Goal: Information Seeking & Learning: Check status

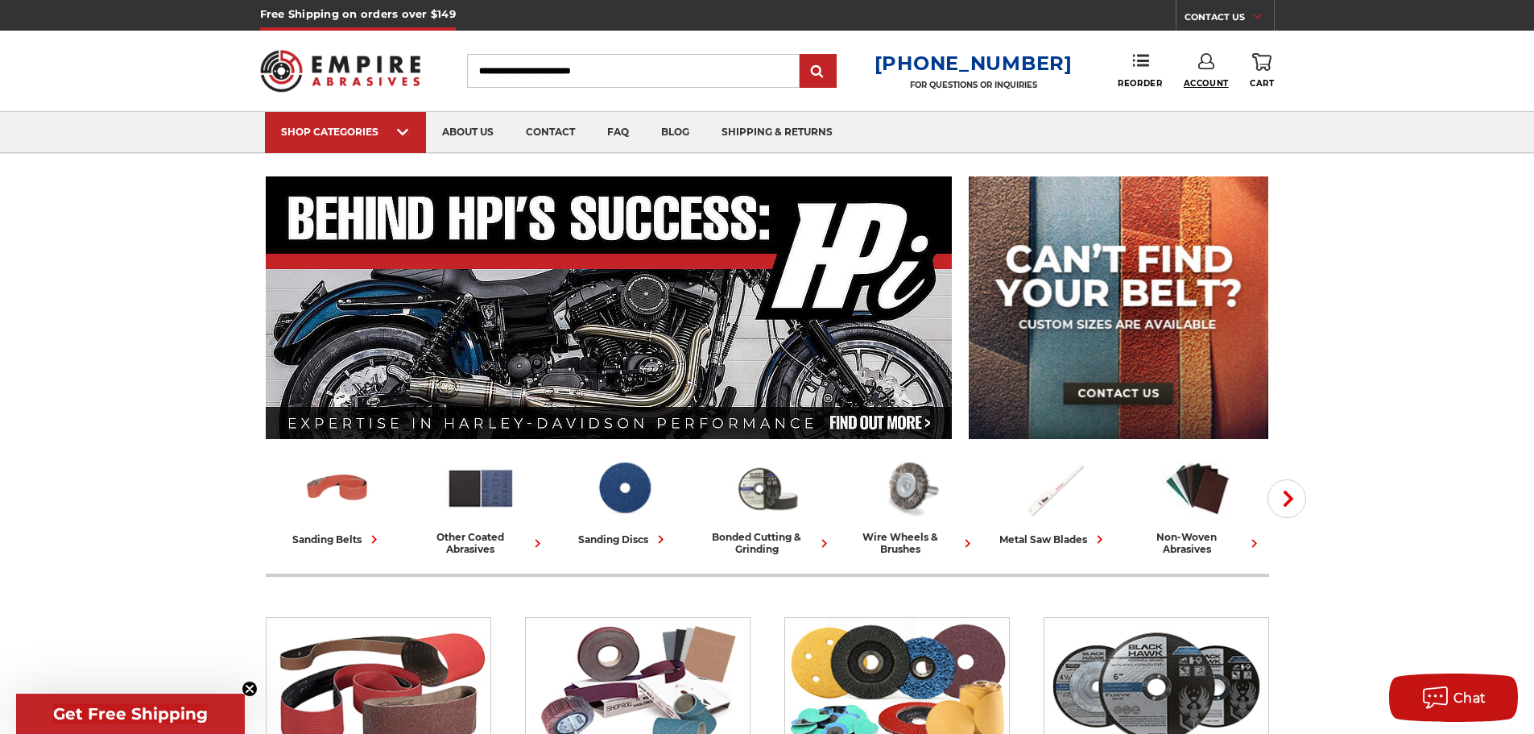
click at [1215, 85] on span "Account" at bounding box center [1206, 83] width 45 height 10
click at [1212, 99] on link "Account" at bounding box center [1206, 104] width 115 height 31
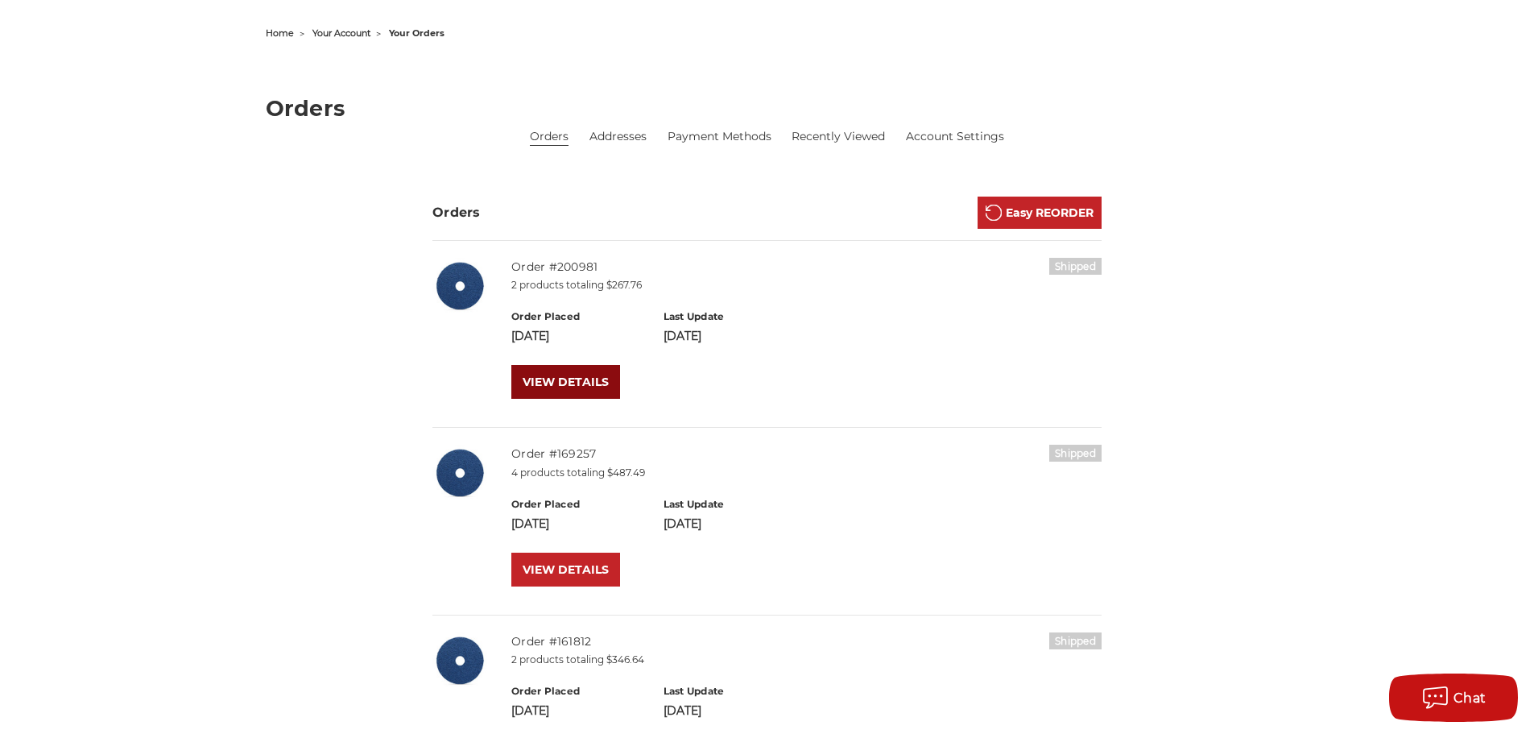
click at [546, 390] on link "VIEW DETAILS" at bounding box center [565, 382] width 109 height 34
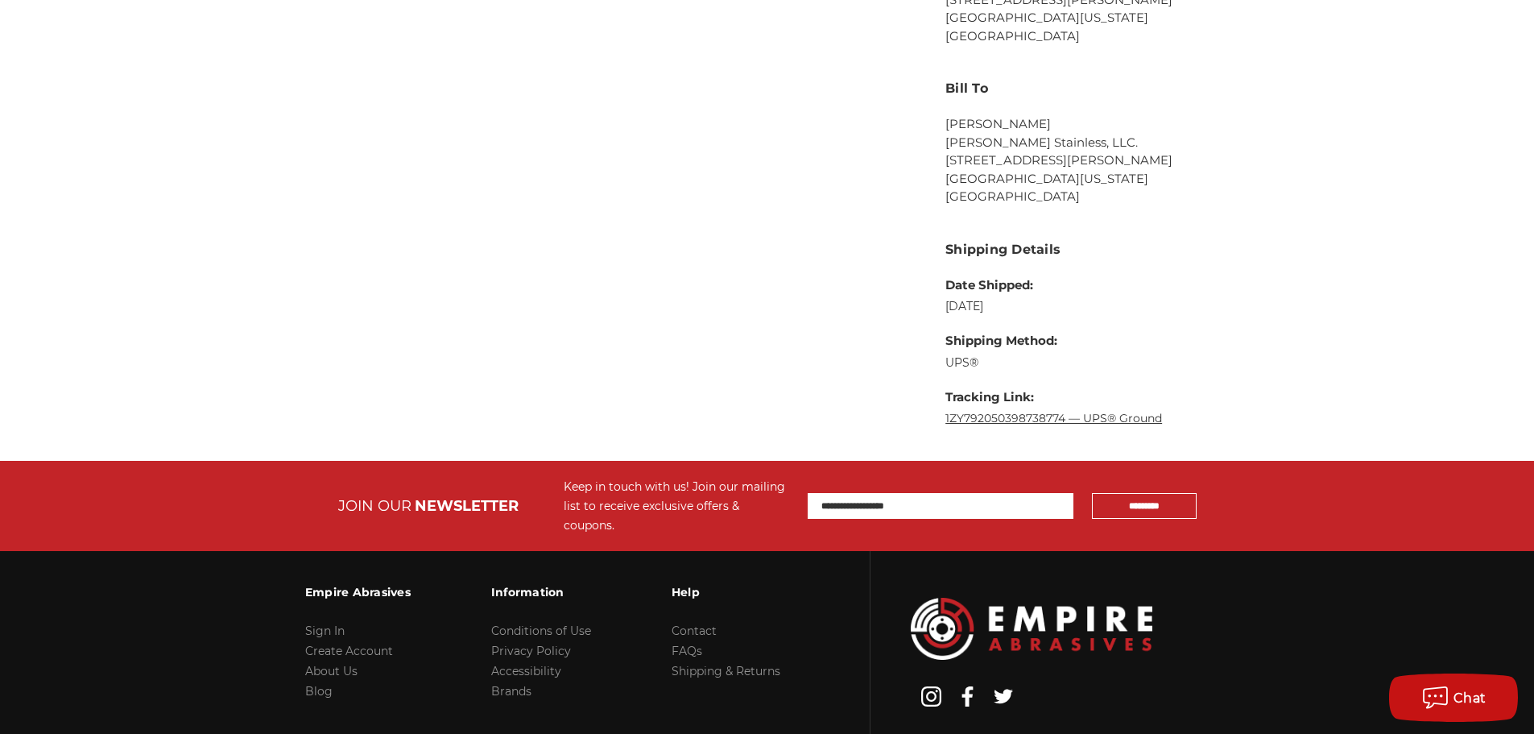
scroll to position [886, 0]
click at [949, 421] on link "1ZY792050398738774 — UPS® Ground" at bounding box center [1054, 417] width 217 height 14
